Goal: Task Accomplishment & Management: Manage account settings

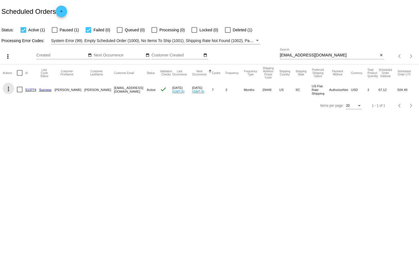
click at [9, 88] on mat-icon "more_vert" at bounding box center [8, 88] width 7 height 7
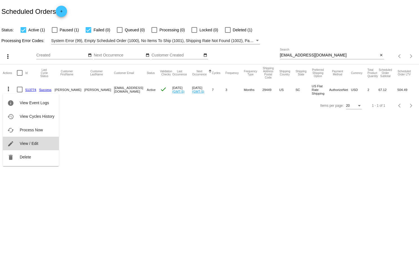
click at [30, 141] on span "View / Edit" at bounding box center [29, 143] width 19 height 5
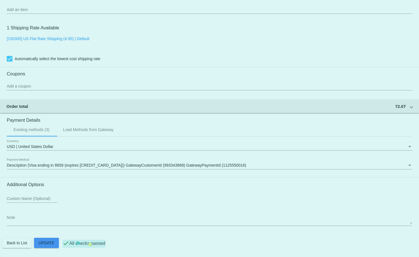
scroll to position [432, 0]
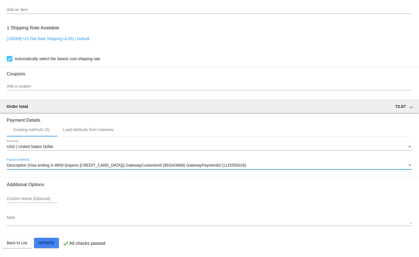
click at [411, 165] on div "Payment Method" at bounding box center [410, 164] width 3 height 1
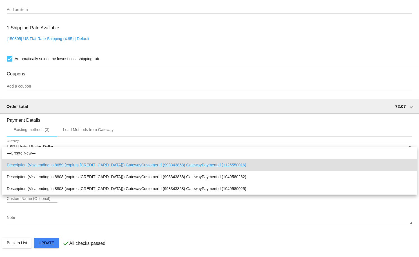
click at [153, 128] on div at bounding box center [209, 128] width 419 height 257
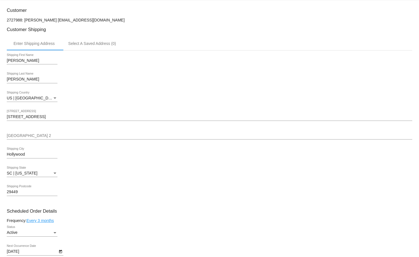
scroll to position [117, 0]
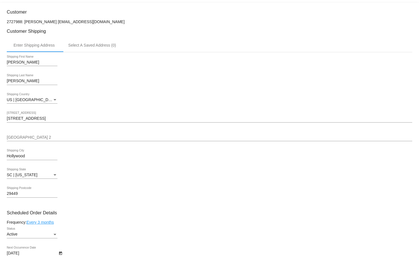
drag, startPoint x: 55, startPoint y: 23, endPoint x: 121, endPoint y: 29, distance: 67.1
copy mat-card-content "[EMAIL_ADDRESS][DOMAIN_NAME]"
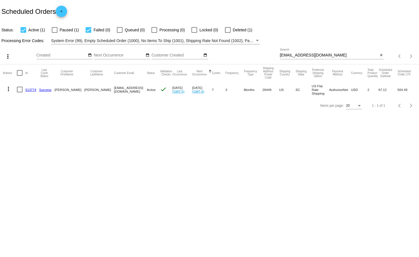
click at [55, 29] on div at bounding box center [55, 30] width 6 height 6
click at [55, 33] on input "Paused (1)" at bounding box center [54, 33] width 0 height 0
checkbox input "true"
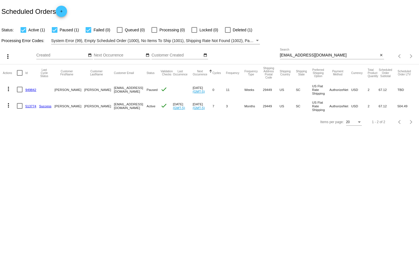
click at [8, 89] on mat-icon "more_vert" at bounding box center [8, 88] width 7 height 7
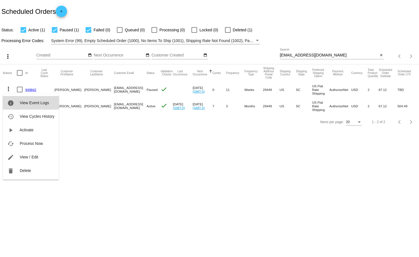
click at [36, 102] on span "View Event Logs" at bounding box center [34, 102] width 29 height 5
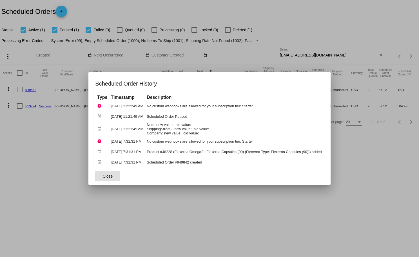
click at [101, 179] on button "Close" at bounding box center [107, 176] width 25 height 10
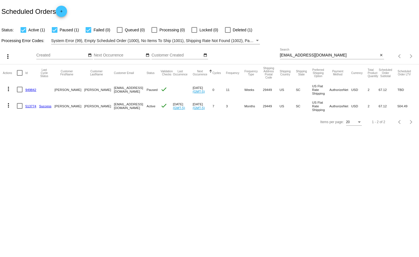
click at [7, 106] on mat-icon "more_vert" at bounding box center [8, 105] width 7 height 7
click at [29, 119] on span "View Event Logs" at bounding box center [34, 119] width 29 height 5
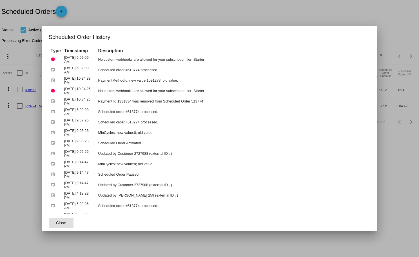
click at [27, 127] on div at bounding box center [209, 128] width 419 height 257
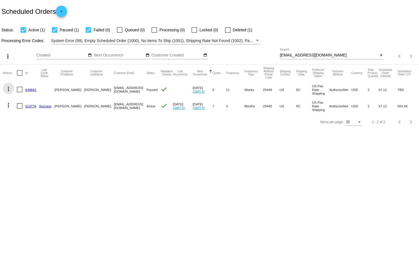
click at [8, 88] on mat-icon "more_vert" at bounding box center [8, 88] width 7 height 7
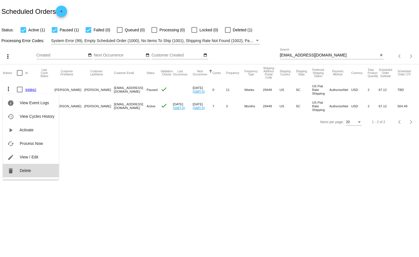
click at [23, 169] on span "Delete" at bounding box center [25, 170] width 11 height 5
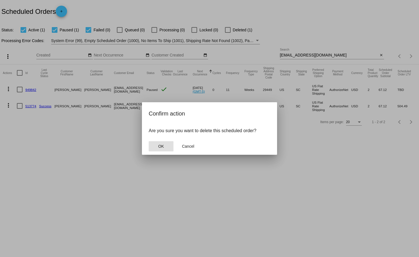
click at [165, 145] on button "OK" at bounding box center [161, 146] width 25 height 10
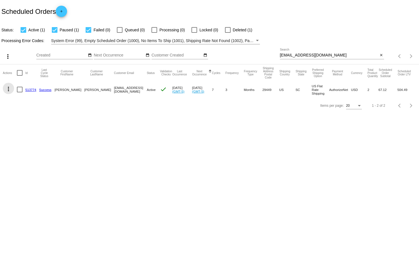
click at [9, 88] on mat-icon "more_vert" at bounding box center [8, 88] width 7 height 7
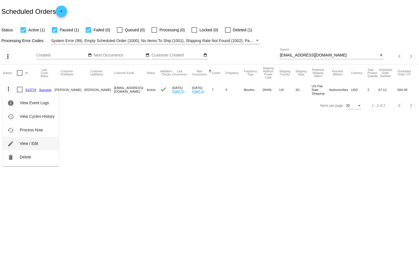
click at [34, 141] on span "View / Edit" at bounding box center [29, 143] width 19 height 5
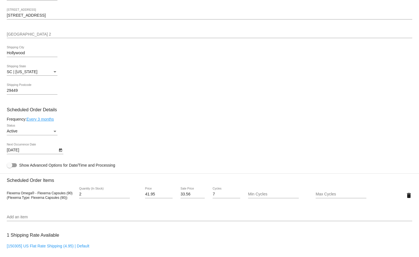
scroll to position [221, 0]
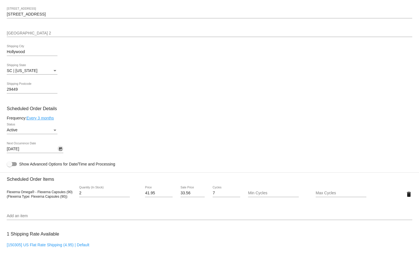
click at [60, 151] on icon "Open calendar" at bounding box center [60, 148] width 3 height 3
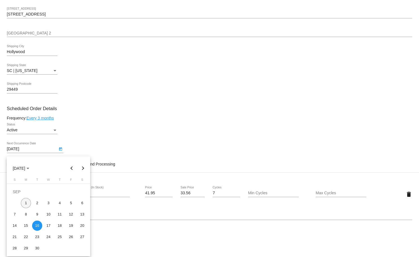
click at [26, 203] on div "1" at bounding box center [26, 203] width 10 height 10
type input "9/1/2025"
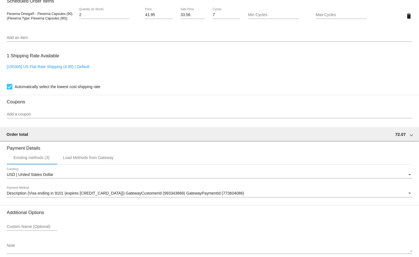
scroll to position [432, 0]
